Goal: Transaction & Acquisition: Purchase product/service

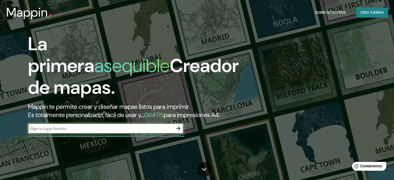
click at [74, 132] on input "text" at bounding box center [100, 129] width 145 height 6
click at [67, 132] on input "text" at bounding box center [100, 129] width 145 height 6
type input "[GEOGRAPHIC_DATA]"
click at [178, 132] on icon "button" at bounding box center [178, 128] width 6 height 6
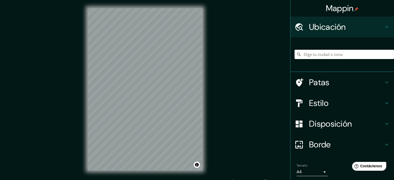
click at [321, 54] on input "Elige tu ciudad o zona" at bounding box center [344, 54] width 99 height 9
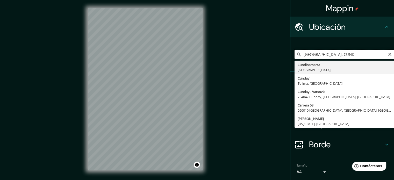
drag, startPoint x: 339, startPoint y: 54, endPoint x: 319, endPoint y: 58, distance: 19.6
click at [319, 58] on input "[GEOGRAPHIC_DATA], CUND" at bounding box center [344, 54] width 99 height 9
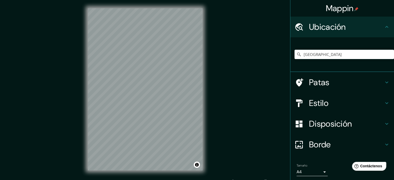
click at [313, 85] on font "Patas" at bounding box center [319, 82] width 20 height 11
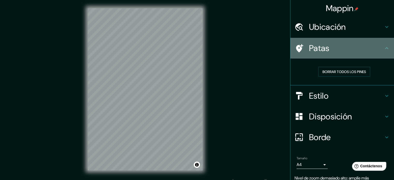
click at [295, 48] on icon at bounding box center [299, 48] width 9 height 9
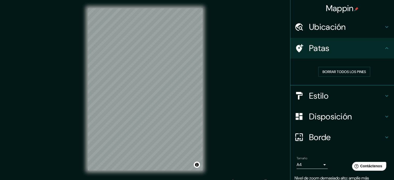
click at [297, 48] on icon at bounding box center [299, 48] width 7 height 8
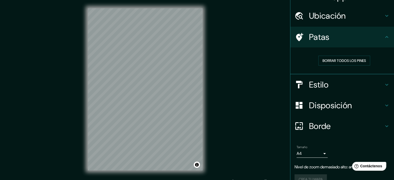
scroll to position [21, 0]
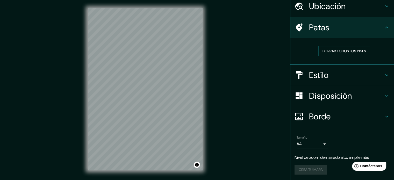
click at [314, 74] on font "Estilo" at bounding box center [318, 75] width 19 height 11
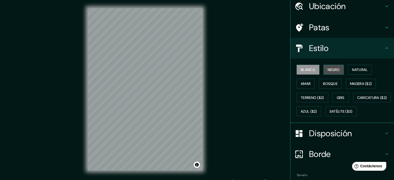
click at [333, 69] on font "Negro" at bounding box center [334, 69] width 12 height 5
click at [301, 85] on font "Amar" at bounding box center [306, 83] width 10 height 5
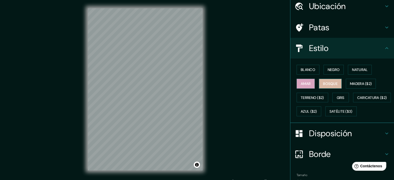
click at [323, 85] on font "Bosque" at bounding box center [330, 83] width 15 height 5
click at [362, 82] on font "Madera ($2)" at bounding box center [361, 83] width 22 height 5
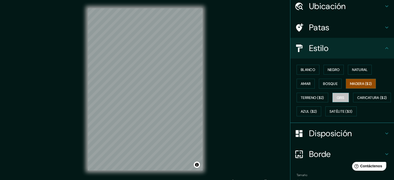
click at [337, 100] on font "Gris" at bounding box center [341, 97] width 8 height 7
click at [345, 139] on font "Disposición" at bounding box center [330, 133] width 43 height 11
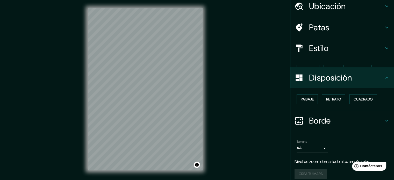
scroll to position [17, 0]
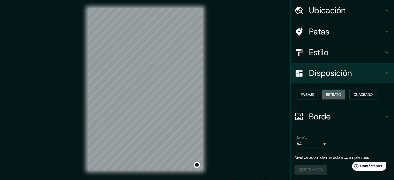
click at [327, 98] on button "Retrato" at bounding box center [333, 95] width 23 height 10
click at [308, 95] on font "Paisaje" at bounding box center [307, 94] width 13 height 5
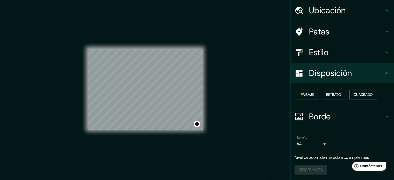
click at [357, 95] on font "Cuadrado" at bounding box center [363, 94] width 19 height 5
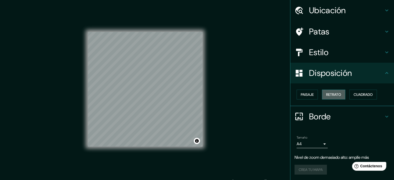
click at [333, 94] on font "Retrato" at bounding box center [333, 94] width 15 height 5
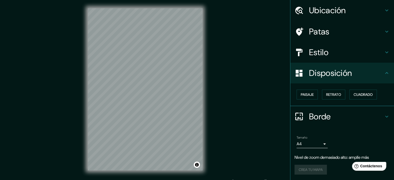
click at [310, 118] on font "Borde" at bounding box center [320, 116] width 22 height 11
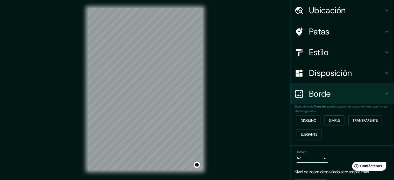
click at [332, 123] on font "Simple" at bounding box center [334, 120] width 11 height 7
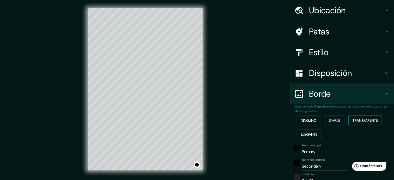
click at [361, 117] on button "Transparente" at bounding box center [364, 121] width 33 height 10
click at [308, 122] on font "Ninguno" at bounding box center [309, 120] width 16 height 5
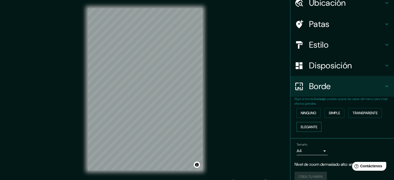
scroll to position [31, 0]
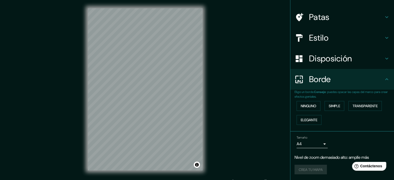
click at [321, 158] on font "Nivel de zoom demasiado alto: amplíe más" at bounding box center [332, 157] width 74 height 5
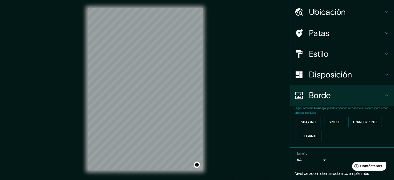
scroll to position [0, 0]
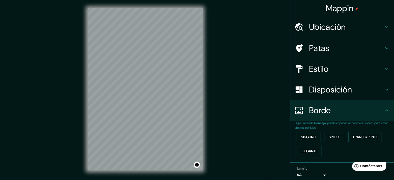
click at [322, 35] on div "Ubicación" at bounding box center [342, 27] width 104 height 21
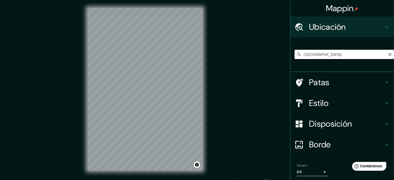
click at [320, 57] on input "[GEOGRAPHIC_DATA]" at bounding box center [344, 54] width 99 height 9
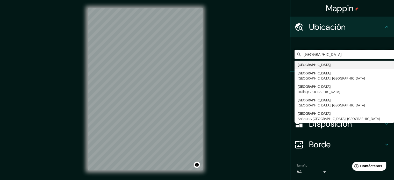
type input "[GEOGRAPHIC_DATA]"
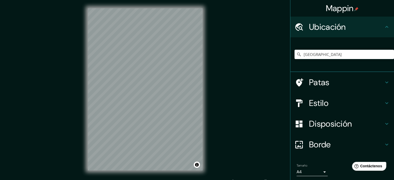
click at [346, 45] on div "[GEOGRAPHIC_DATA] [GEOGRAPHIC_DATA] [GEOGRAPHIC_DATA] [GEOGRAPHIC_DATA], [GEOGR…" at bounding box center [344, 54] width 99 height 26
click at [296, 79] on icon at bounding box center [299, 82] width 7 height 8
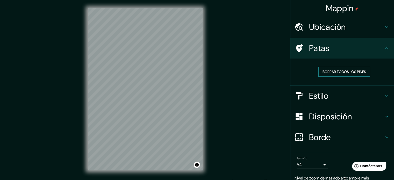
click at [323, 72] on font "Borrar todos los pines" at bounding box center [345, 71] width 44 height 5
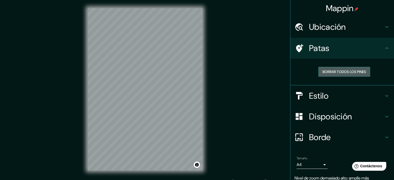
click at [323, 72] on font "Borrar todos los pines" at bounding box center [345, 71] width 44 height 5
click at [341, 74] on font "Borrar todos los pines" at bounding box center [345, 71] width 44 height 5
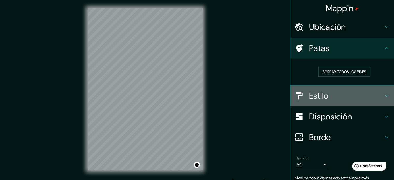
click at [322, 100] on font "Estilo" at bounding box center [318, 95] width 19 height 11
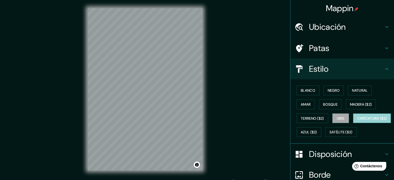
click at [357, 121] on font "Caricatura ($2)" at bounding box center [372, 118] width 30 height 5
click at [341, 117] on font "Gris" at bounding box center [341, 118] width 8 height 5
click at [196, 165] on button "Activar o desactivar atribución" at bounding box center [197, 165] width 6 height 6
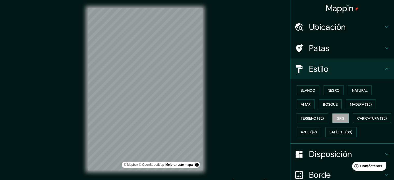
click at [184, 164] on font "Mejorar este mapa" at bounding box center [179, 165] width 27 height 4
